Goal: Information Seeking & Learning: Learn about a topic

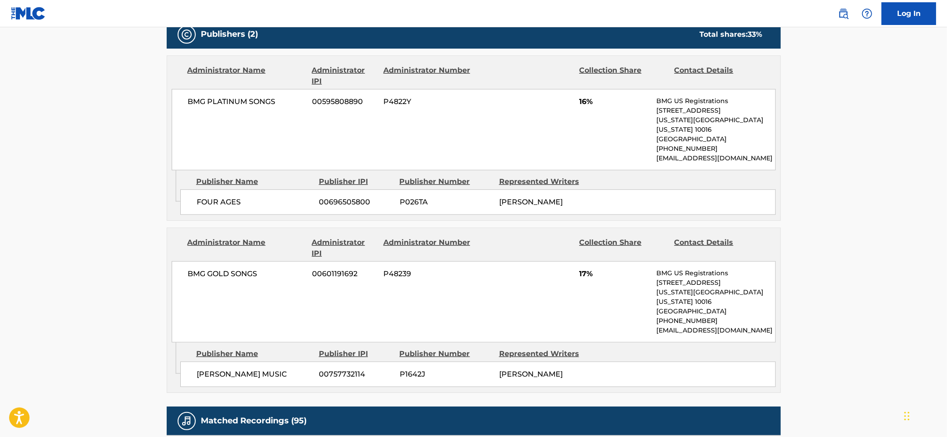
scroll to position [606, 0]
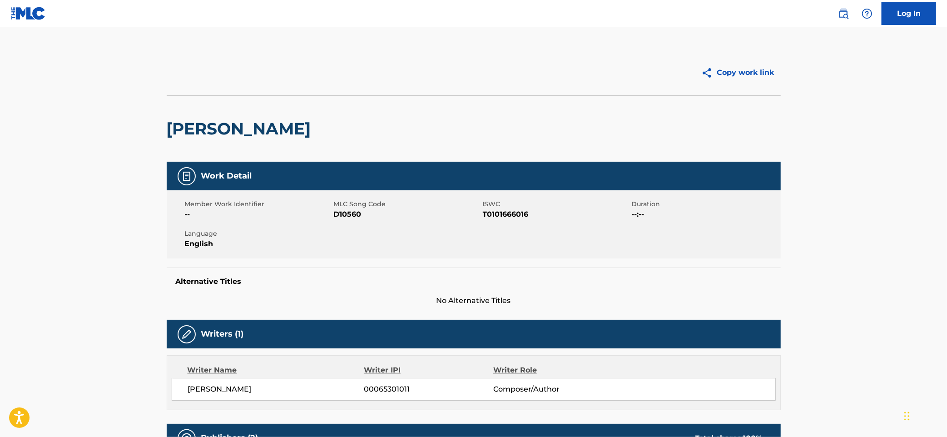
scroll to position [242, 0]
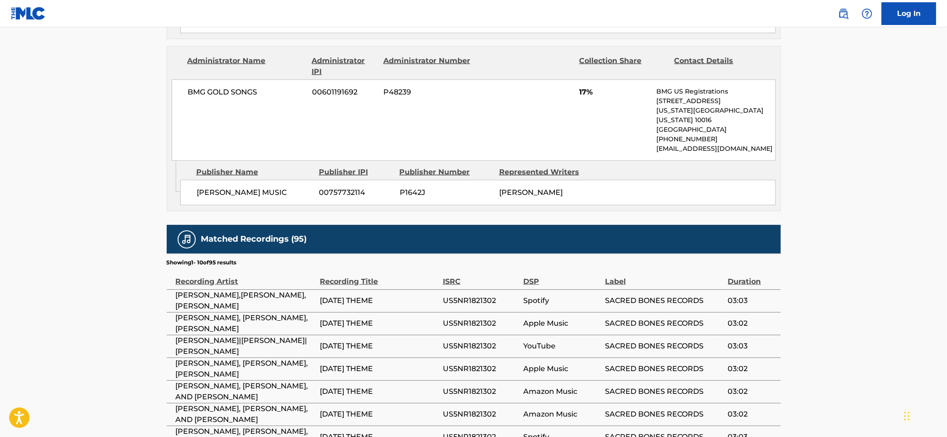
scroll to position [759, 0]
